Goal: Communication & Community: Participate in discussion

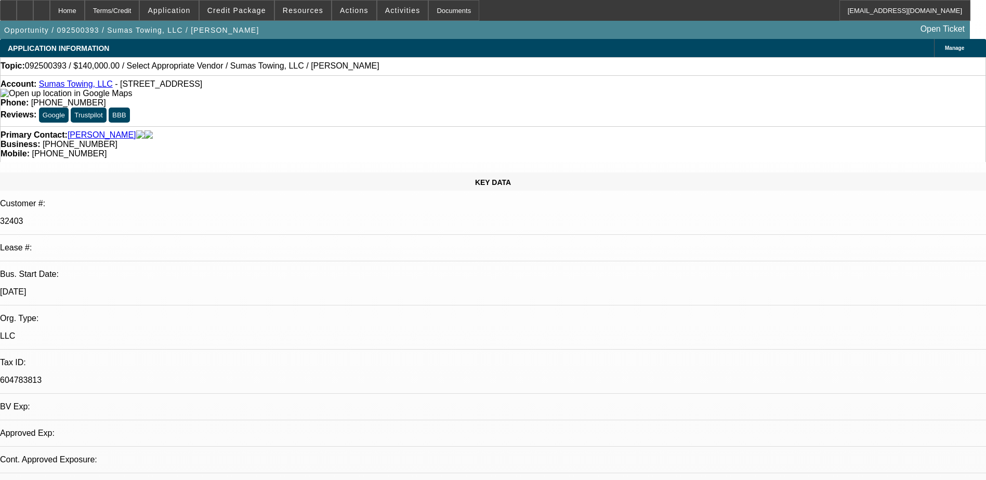
select select "0"
select select "2"
select select "0.1"
select select "1"
select select "2"
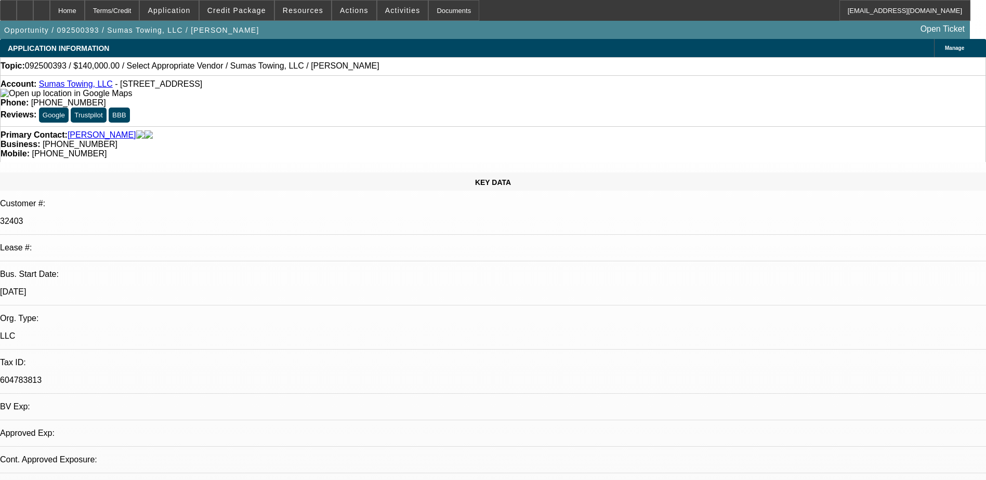
select select "4"
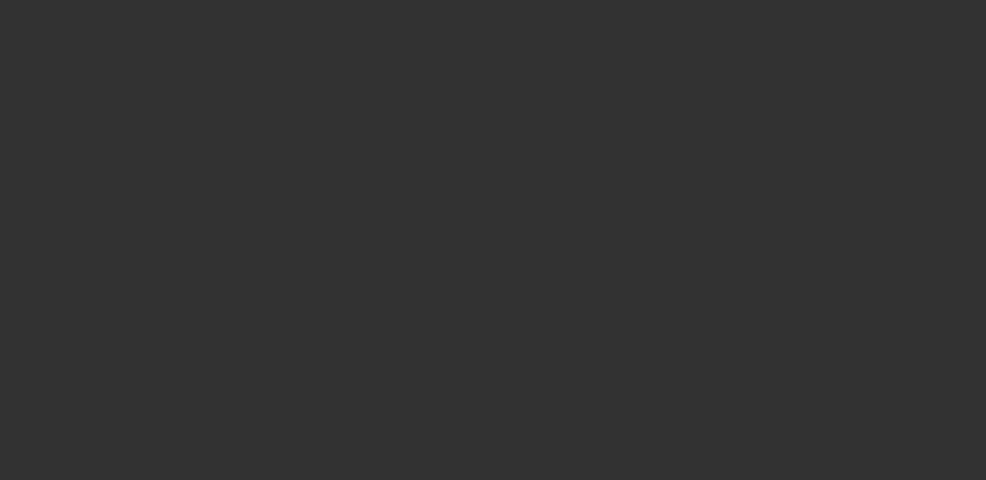
select select "0"
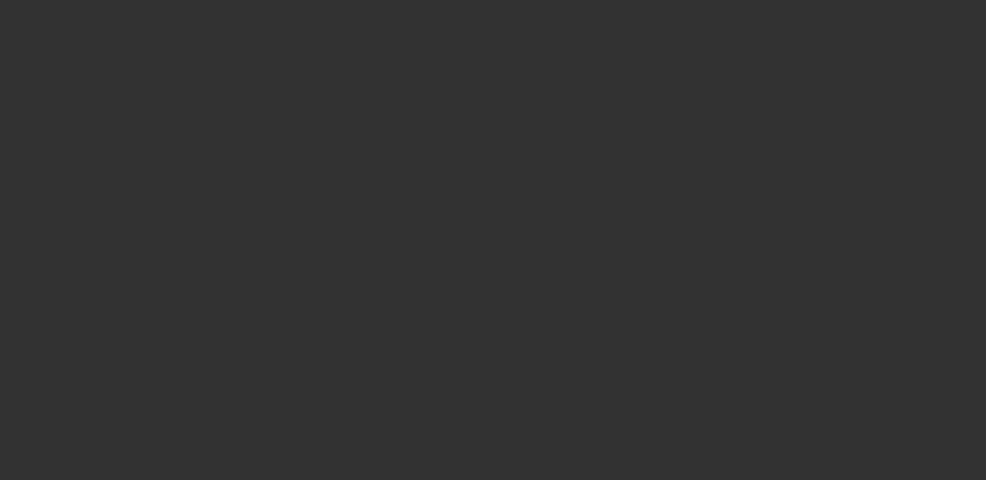
select select "0"
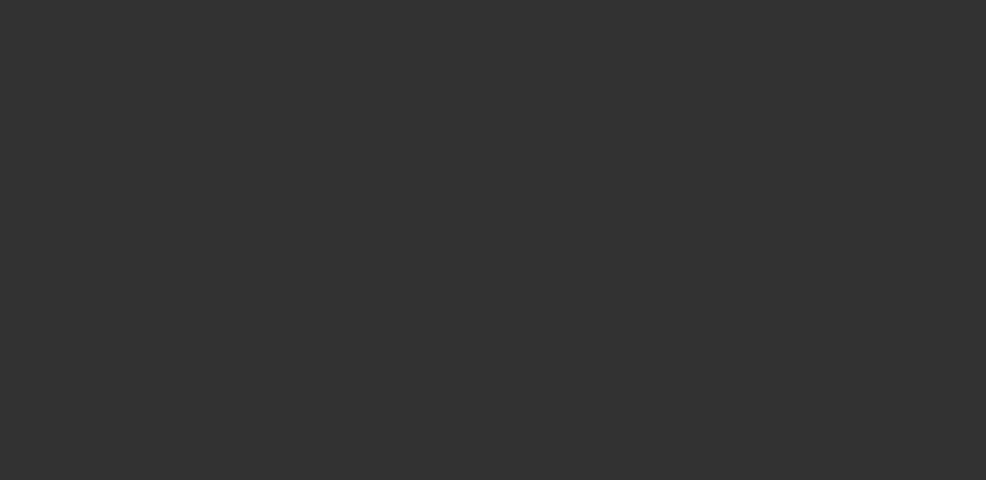
select select "0"
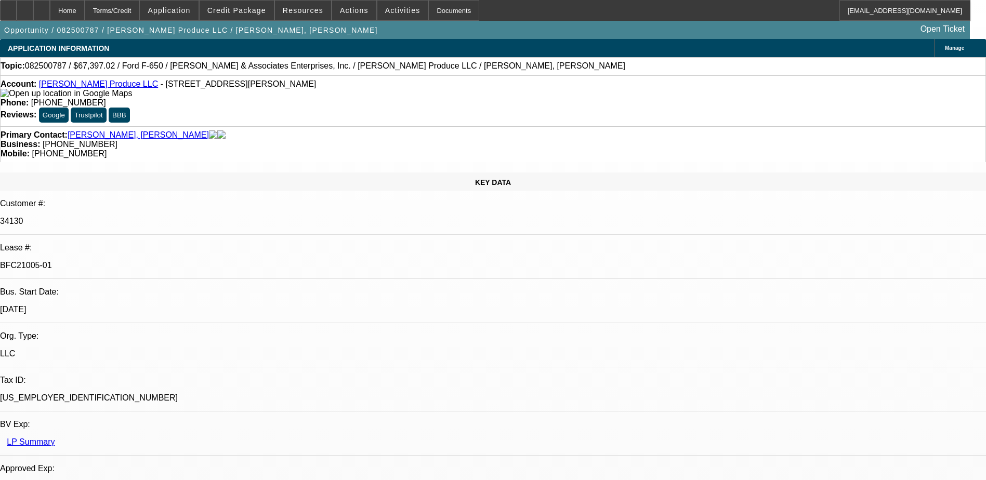
select select "1"
select select "6"
select select "1"
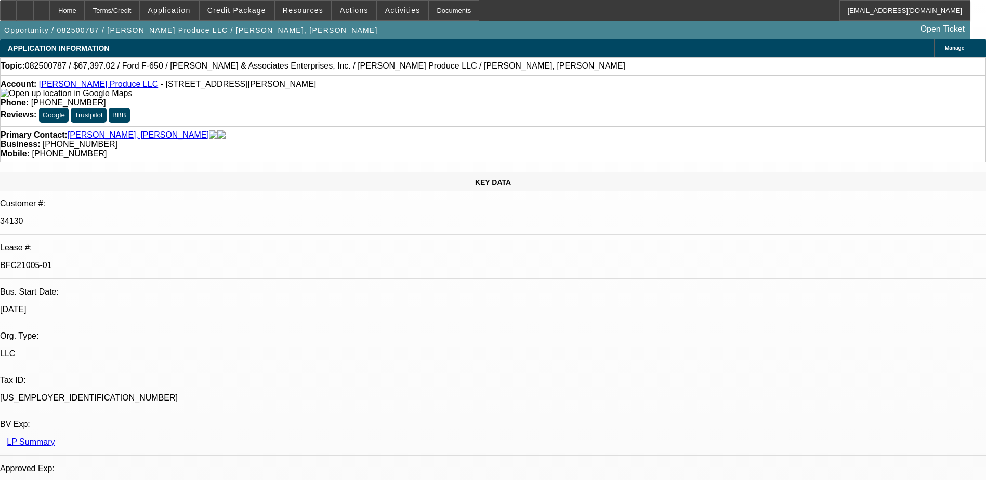
select select "6"
select select "1"
select select "6"
select select "1"
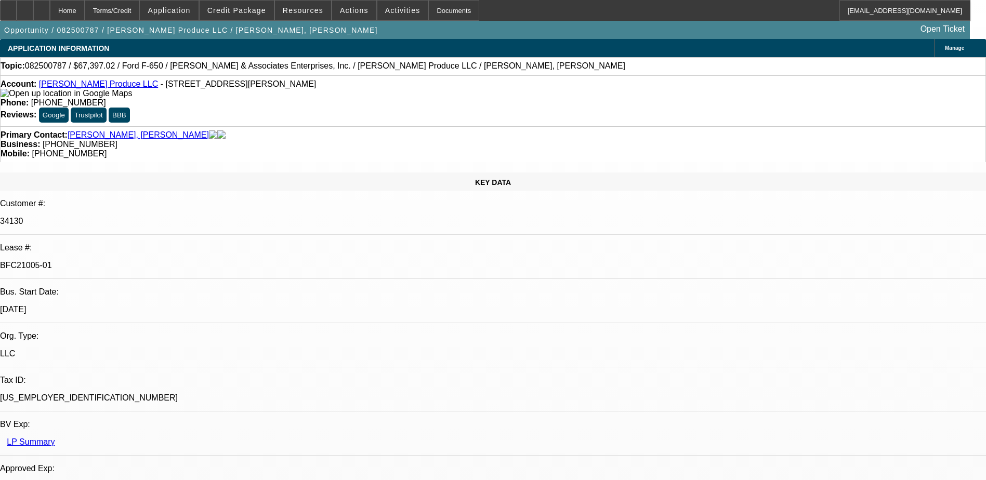
select select "1"
select select "6"
select select "0"
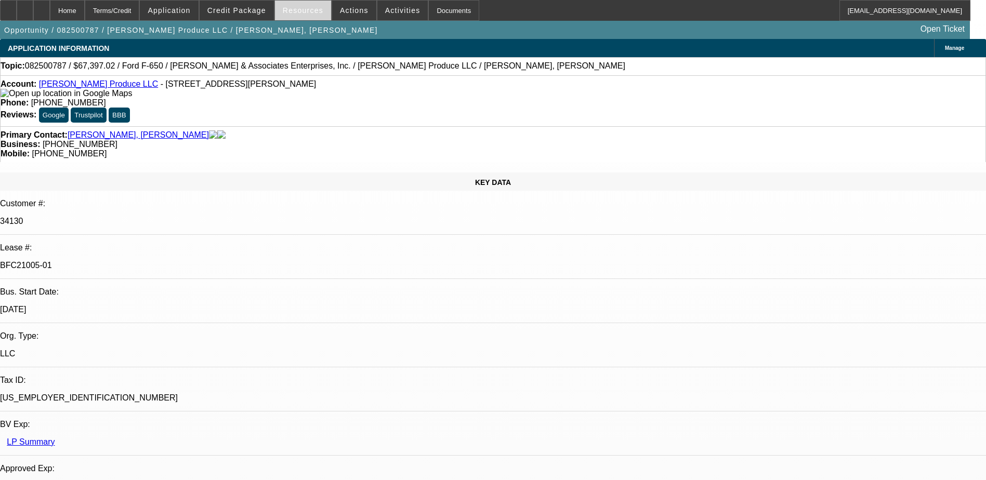
select select "0"
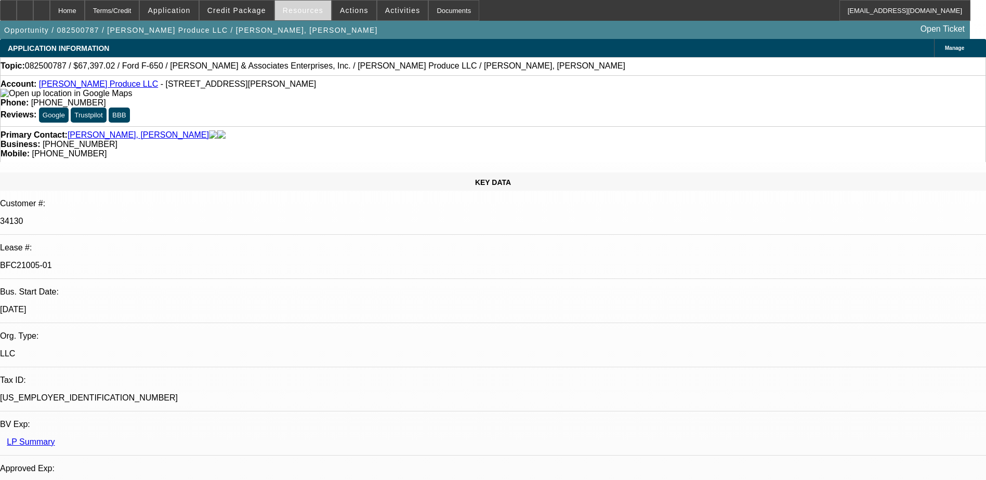
select select "0"
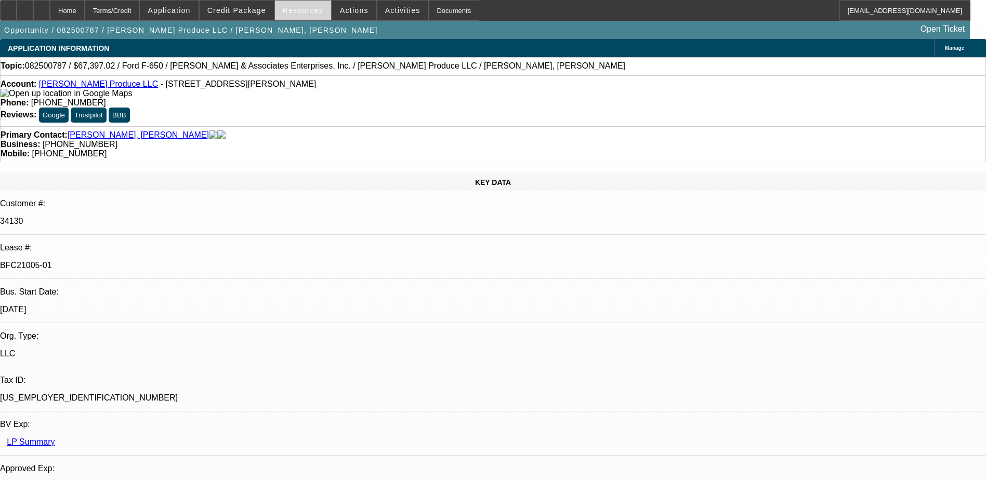
select select "0"
select select "1"
select select "6"
select select "1"
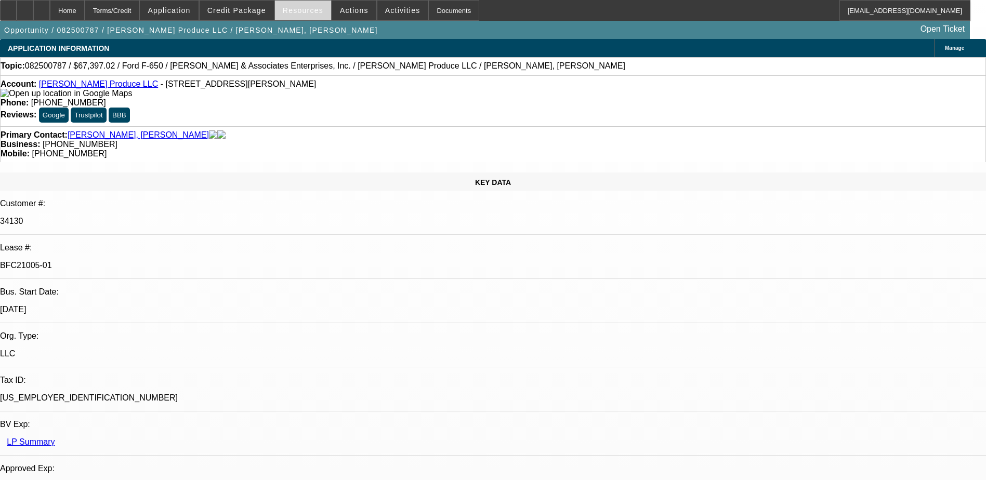
select select "1"
select select "6"
select select "1"
select select "6"
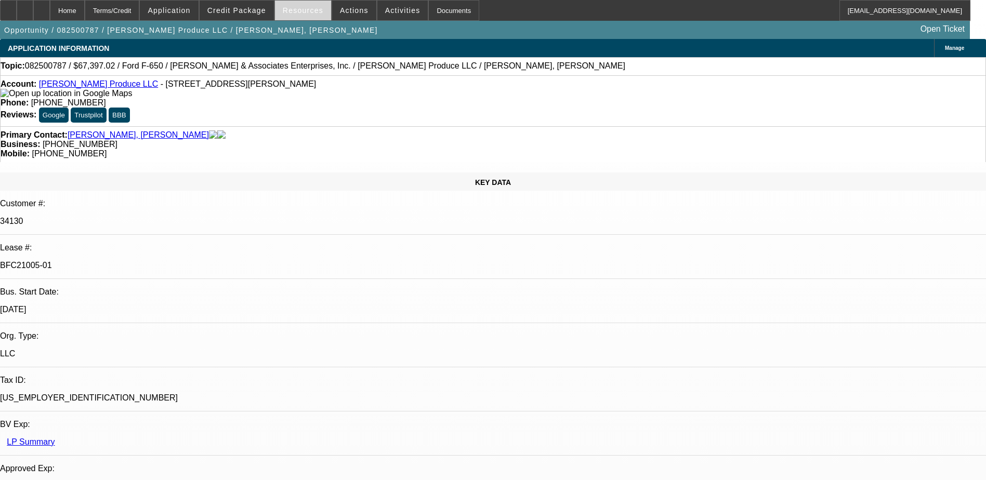
select select "1"
select select "6"
select select "0"
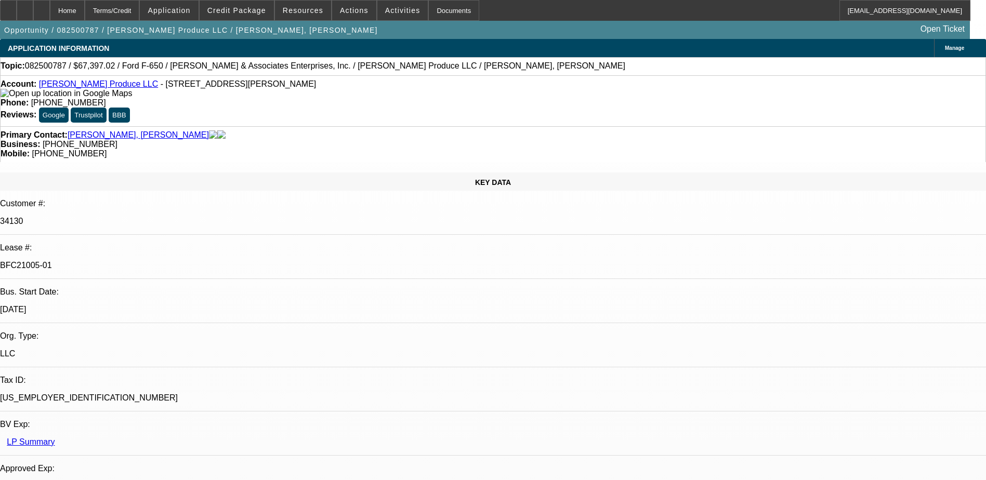
select select "0"
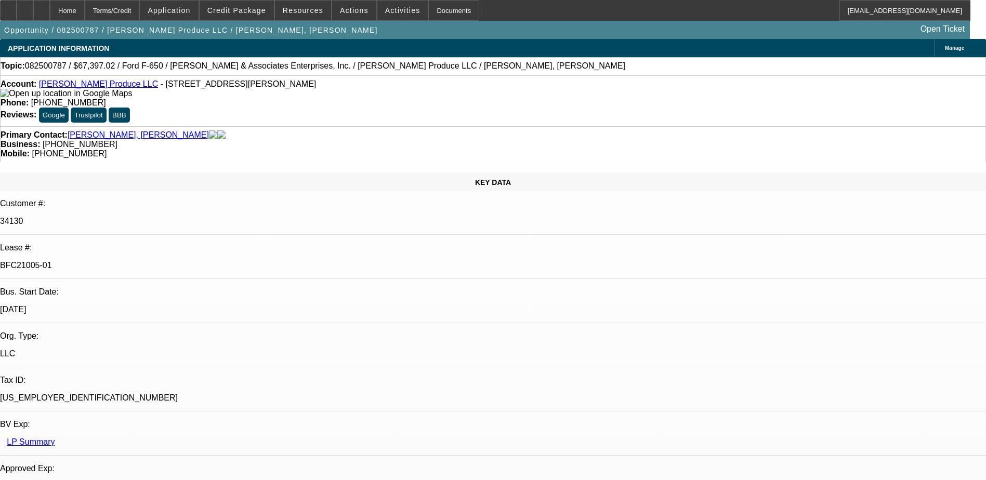
select select "0"
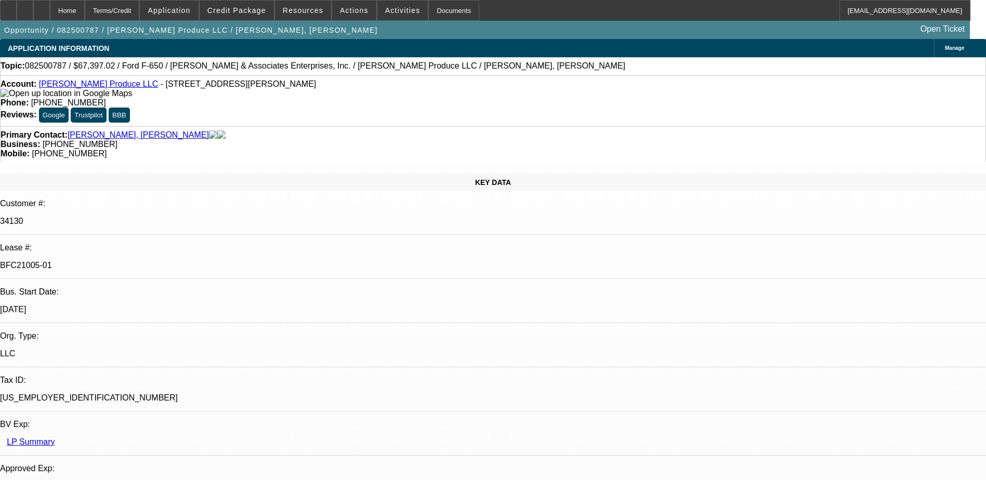
select select "1"
select select "6"
select select "1"
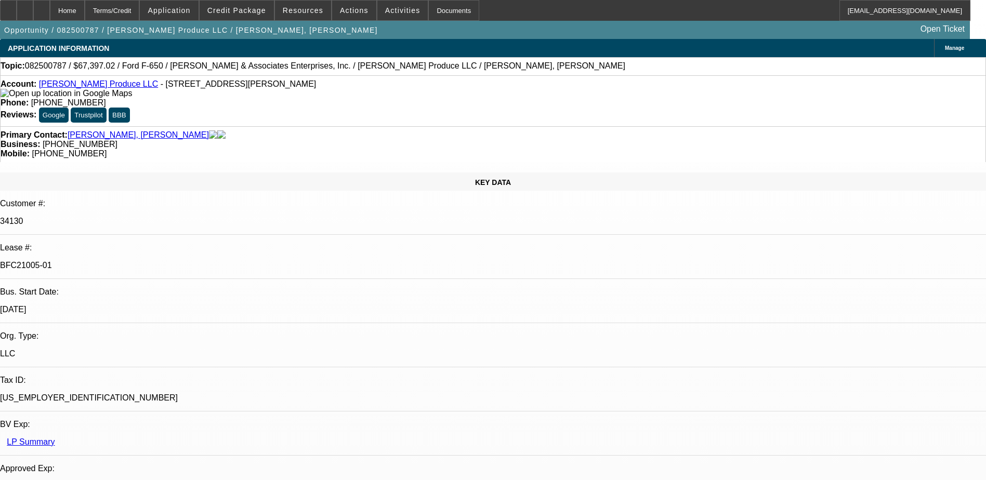
select select "6"
select select "1"
select select "6"
select select "1"
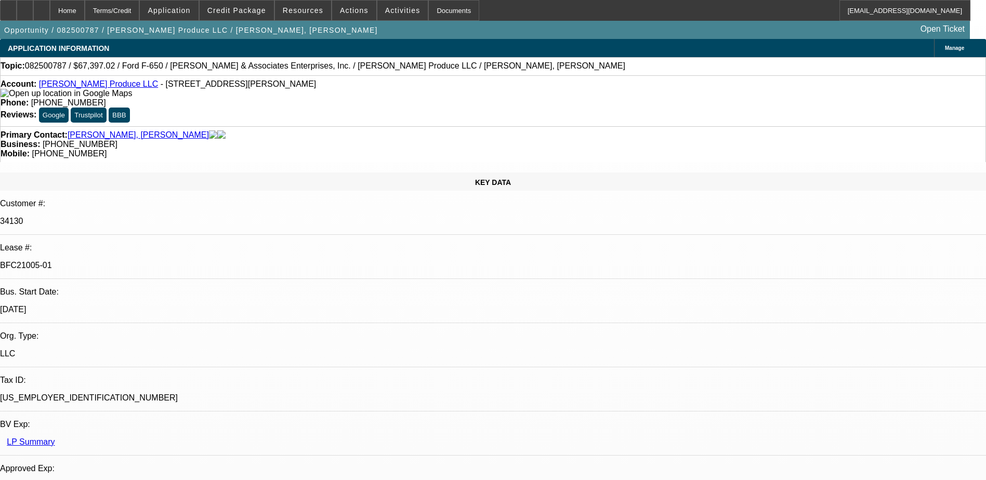
select select "1"
select select "6"
select select "0"
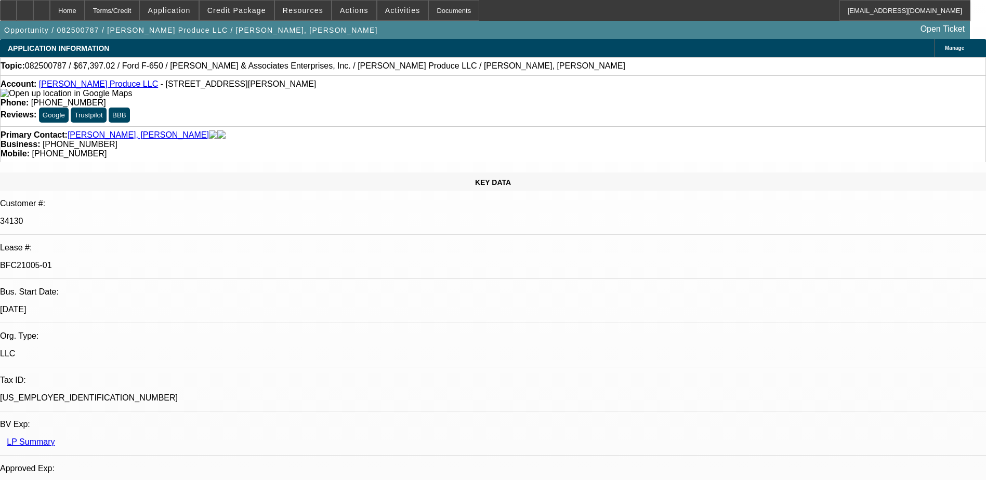
select select "0"
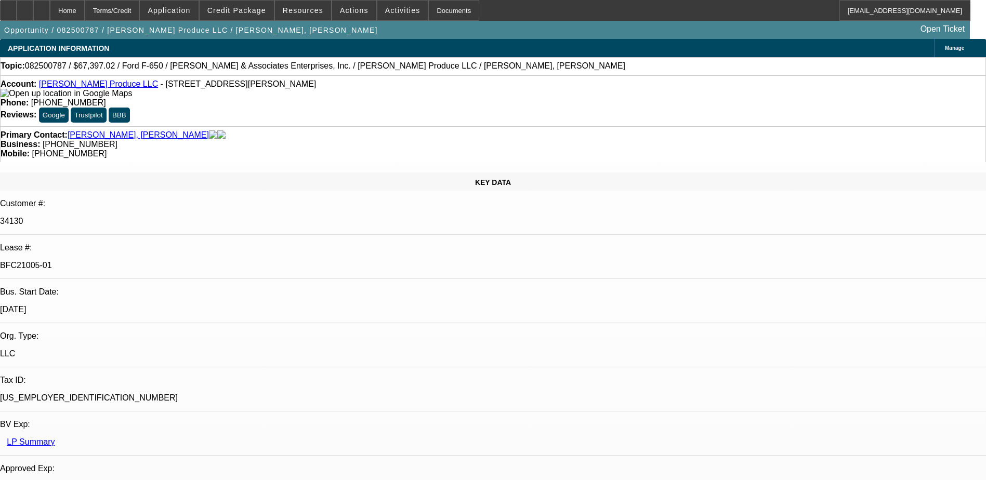
select select "0"
select select "1"
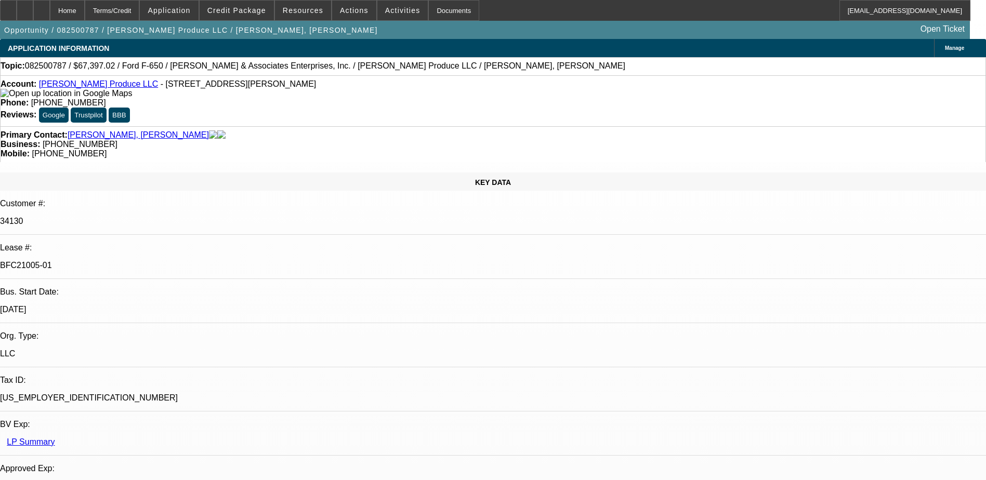
select select "1"
select select "6"
select select "1"
select select "6"
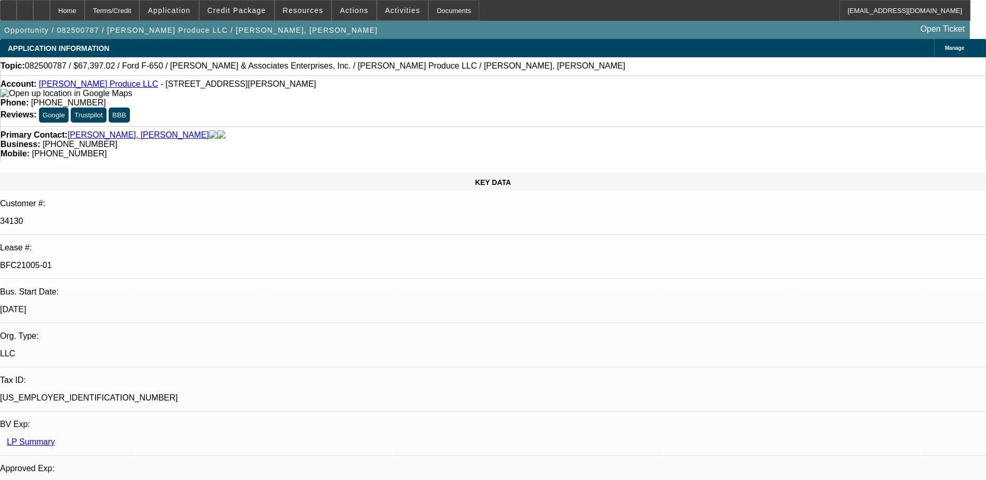
select select "1"
select select "6"
select select "1"
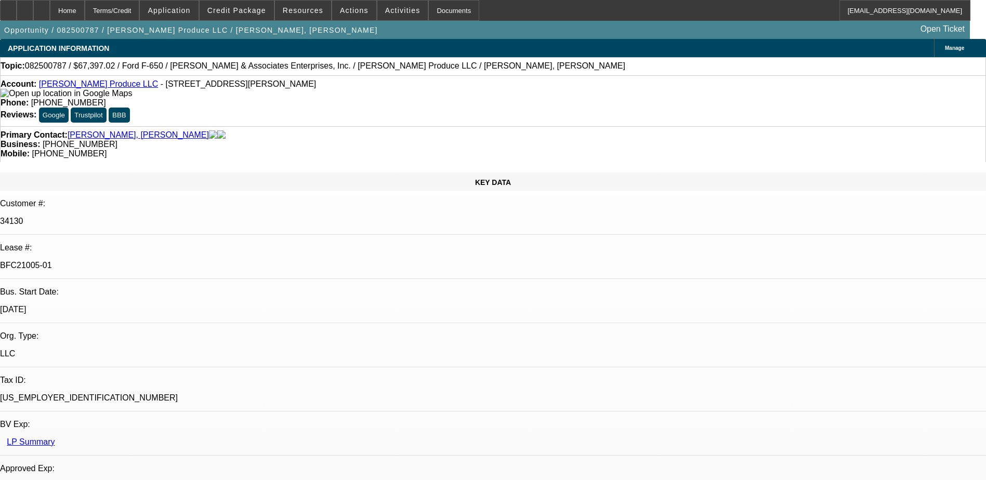
select select "6"
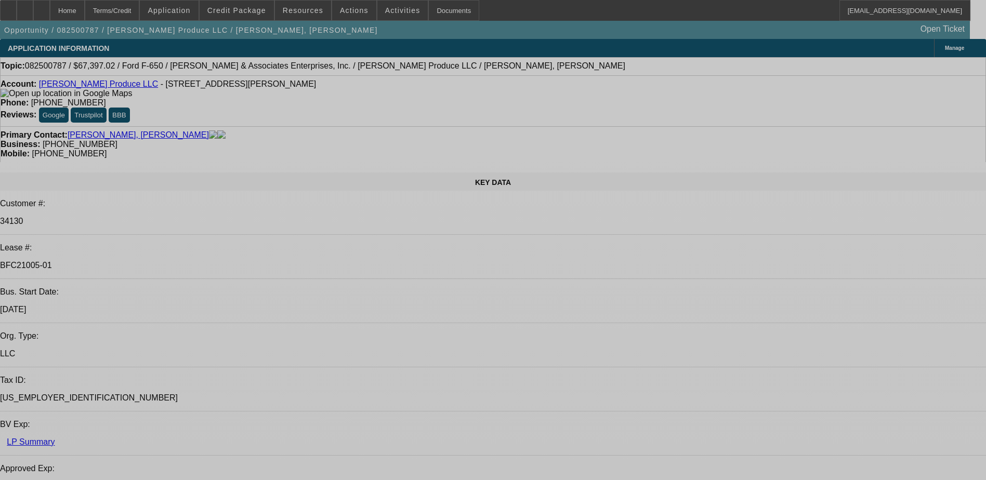
select select "0"
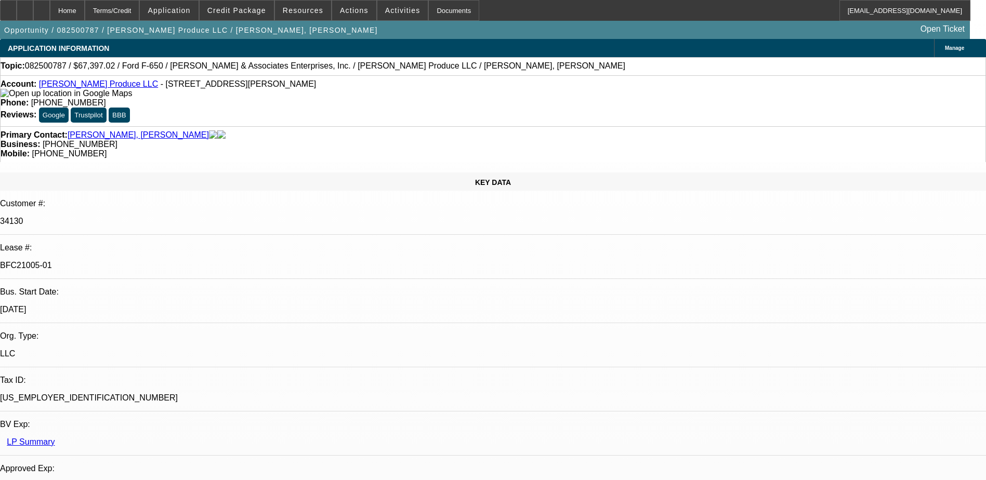
select select "0"
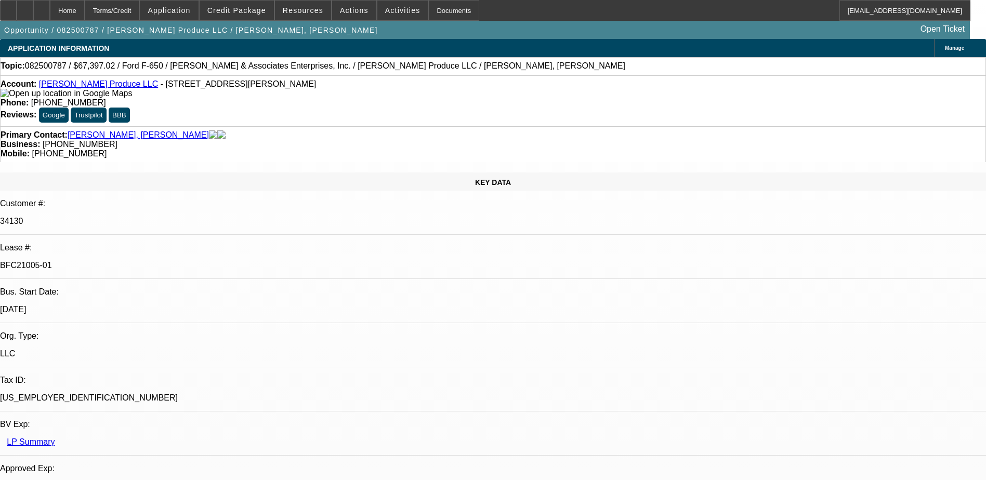
select select "0"
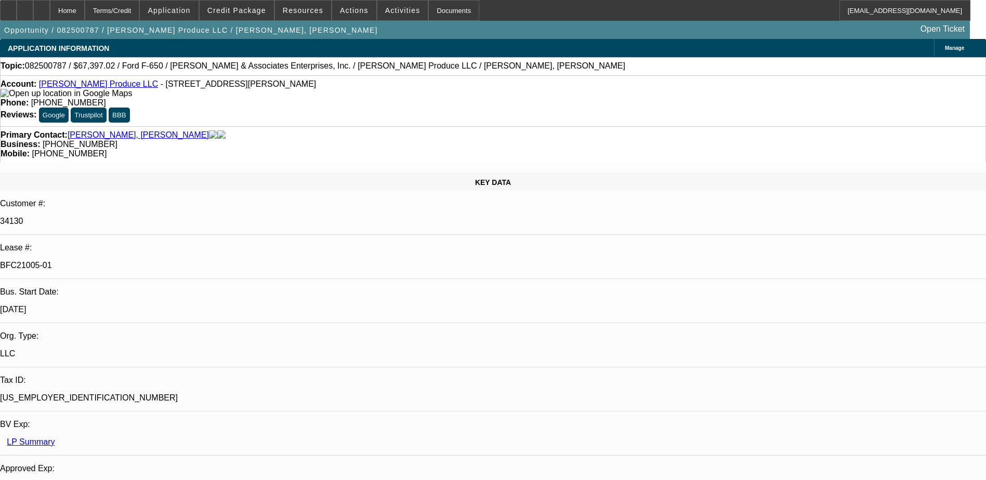
select select "1"
select select "6"
select select "1"
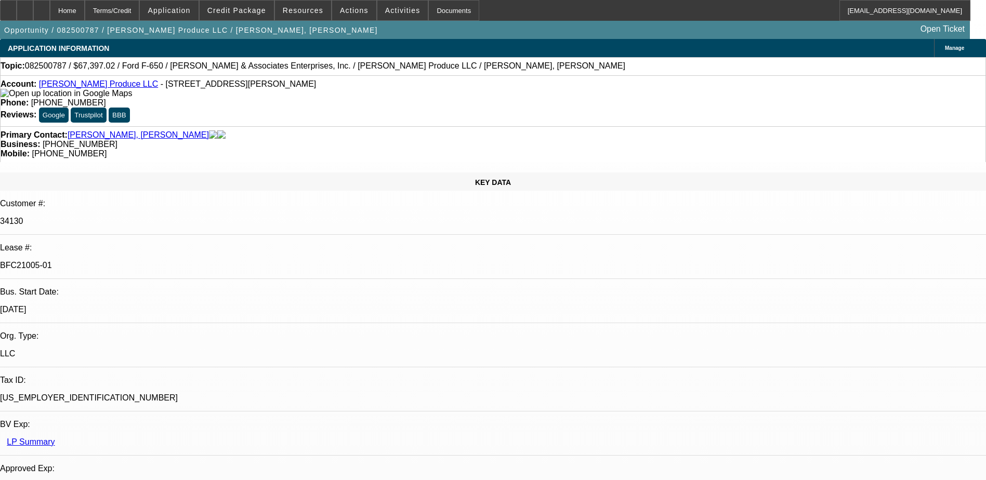
select select "6"
select select "1"
select select "6"
select select "1"
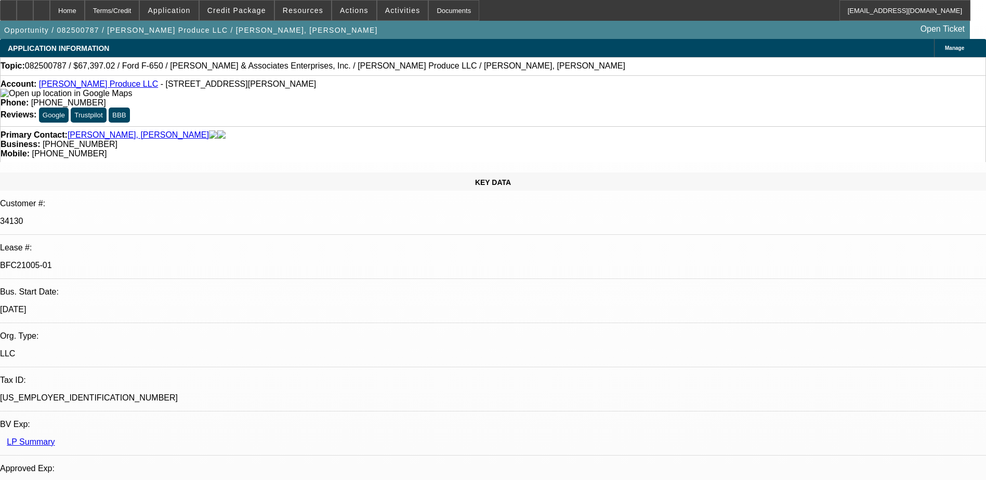
select select "1"
select select "6"
select select "0"
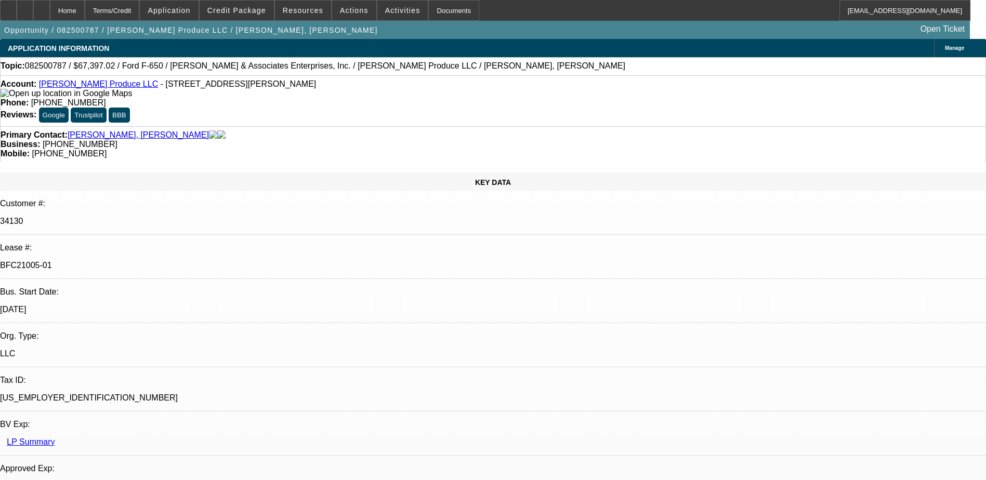
select select "0"
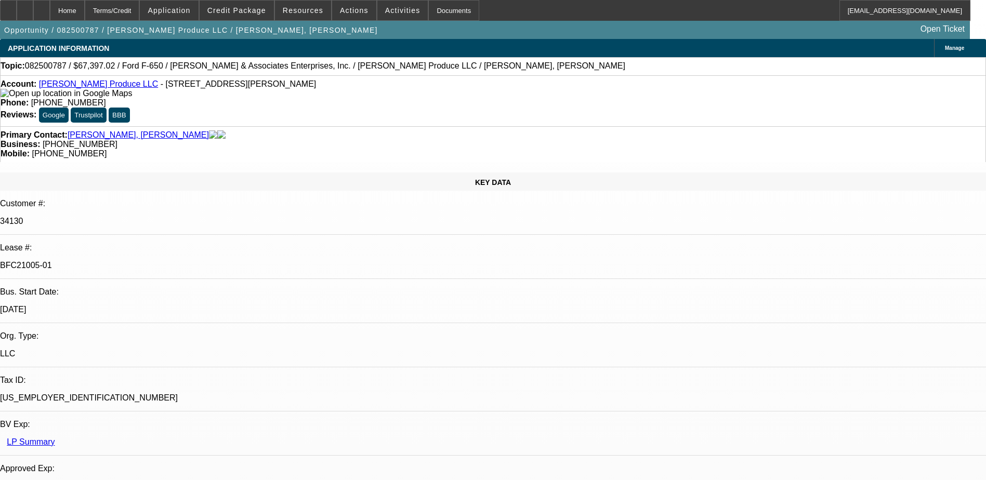
select select "0"
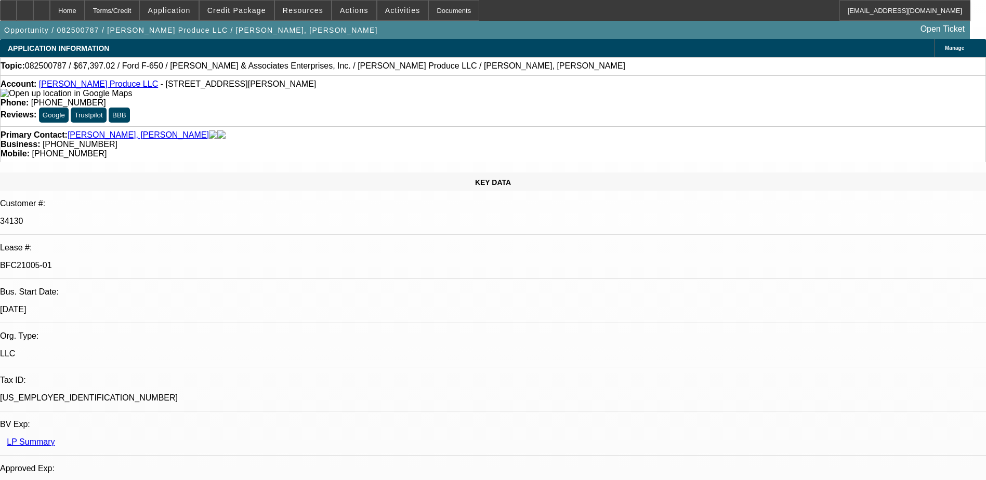
select select "1"
select select "6"
select select "1"
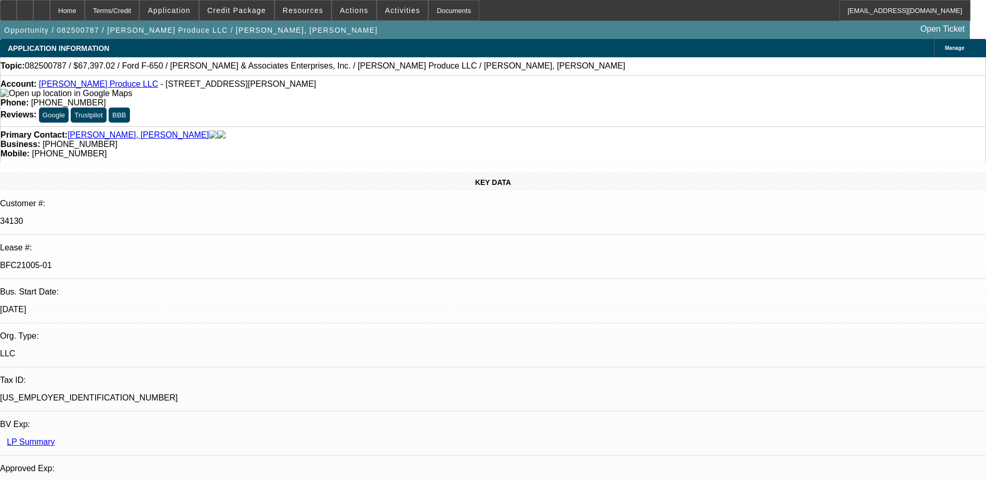
select select "6"
select select "1"
select select "6"
select select "1"
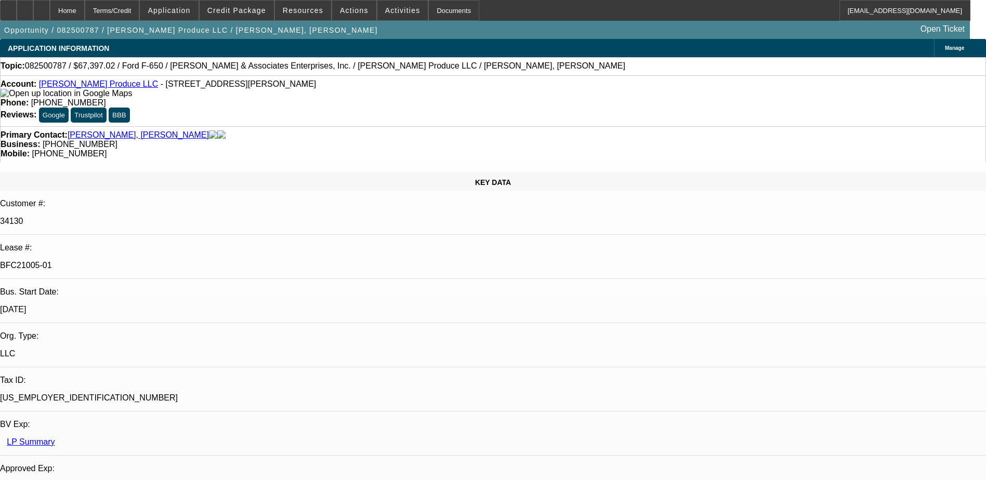
select select "1"
select select "6"
